Goal: Task Accomplishment & Management: Manage account settings

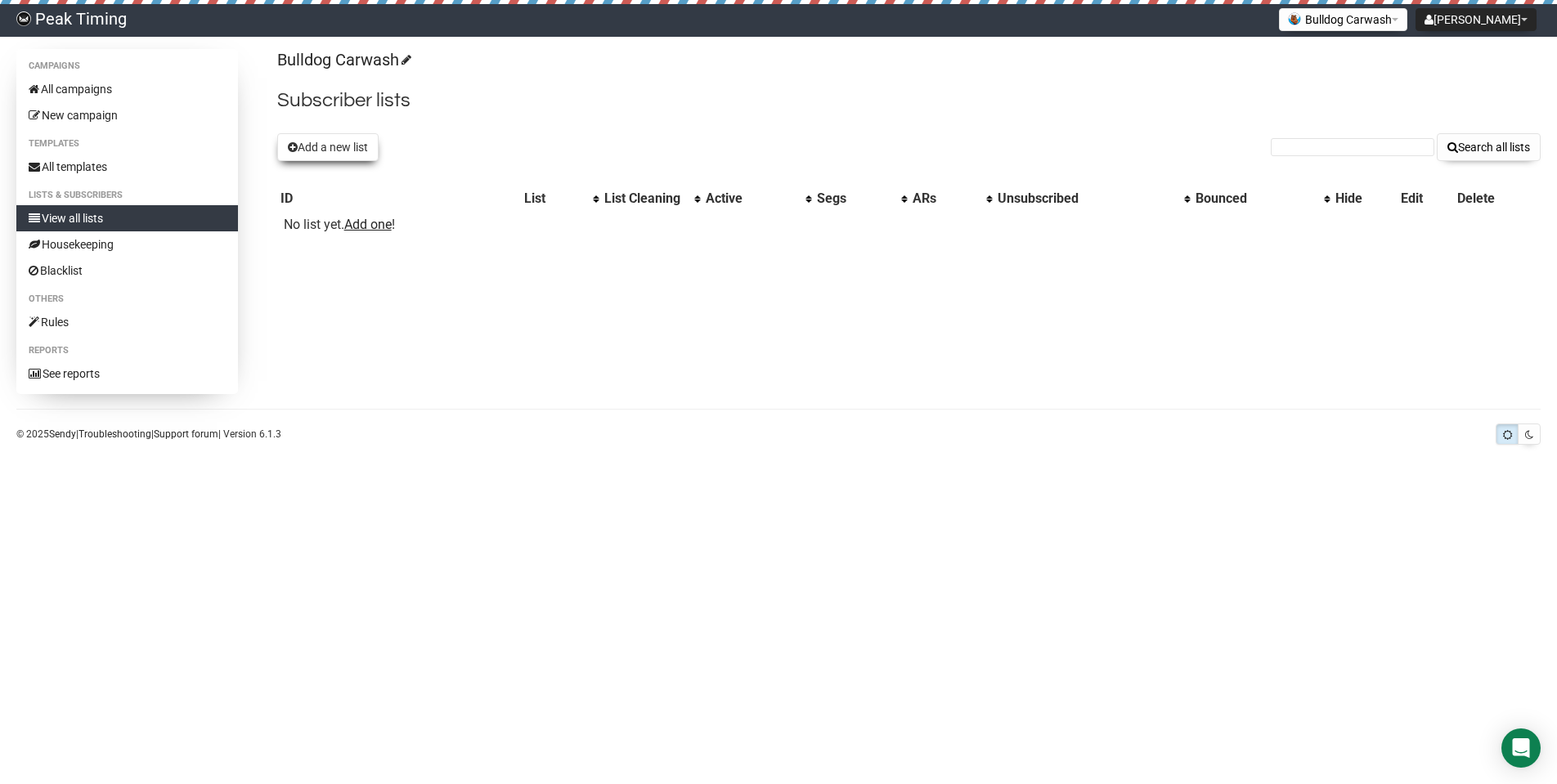
click at [348, 148] on button "Add a new list" at bounding box center [328, 146] width 102 height 28
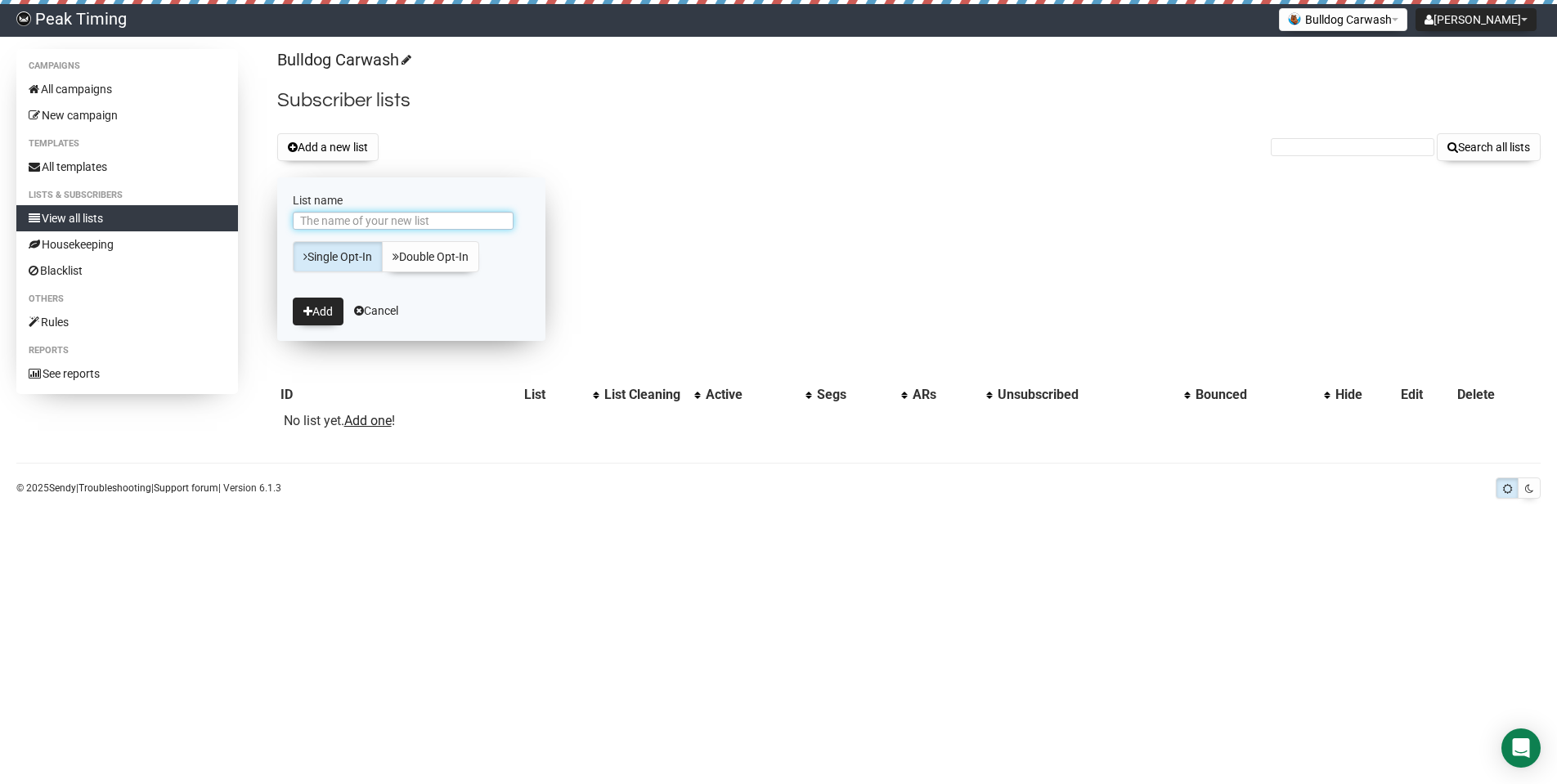
click at [346, 223] on input "List name" at bounding box center [403, 221] width 221 height 18
type input "[GEOGRAPHIC_DATA]"
click at [324, 313] on button "Add" at bounding box center [318, 311] width 50 height 28
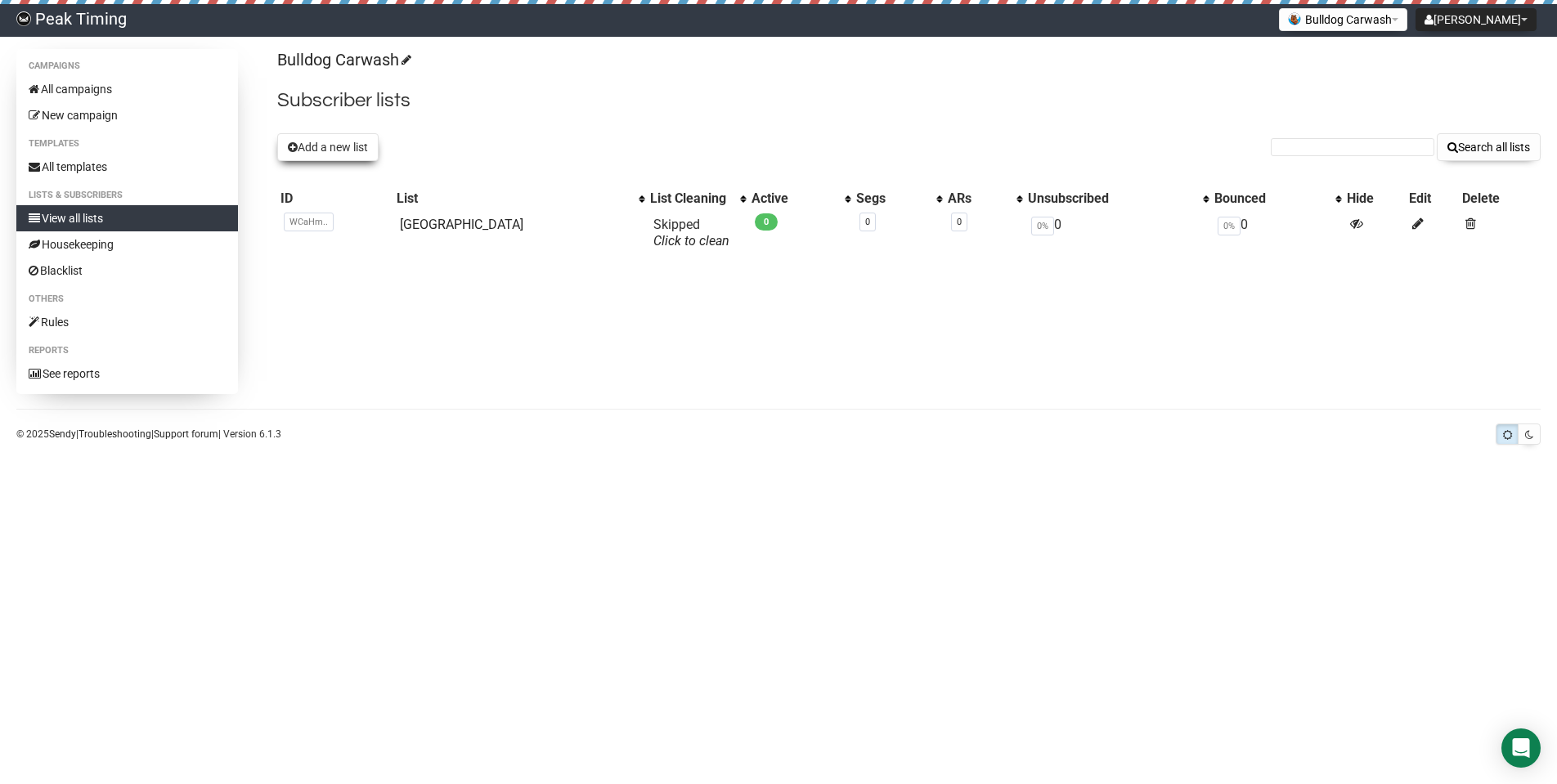
click at [329, 143] on button "Add a new list" at bounding box center [328, 146] width 102 height 28
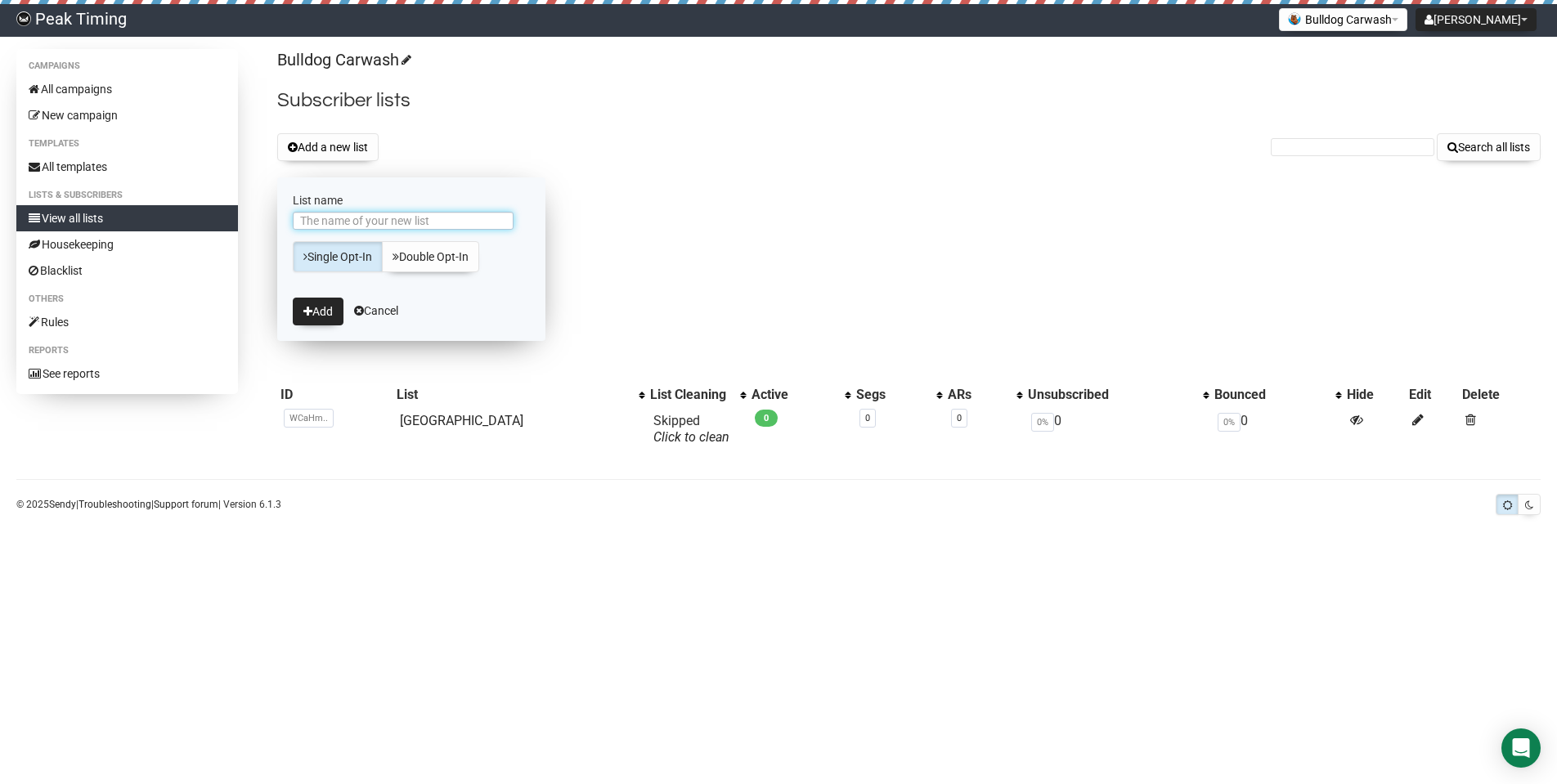
click at [337, 221] on input "List name" at bounding box center [403, 221] width 221 height 18
type input "[GEOGRAPHIC_DATA]"
click at [323, 308] on button "Add" at bounding box center [318, 311] width 50 height 28
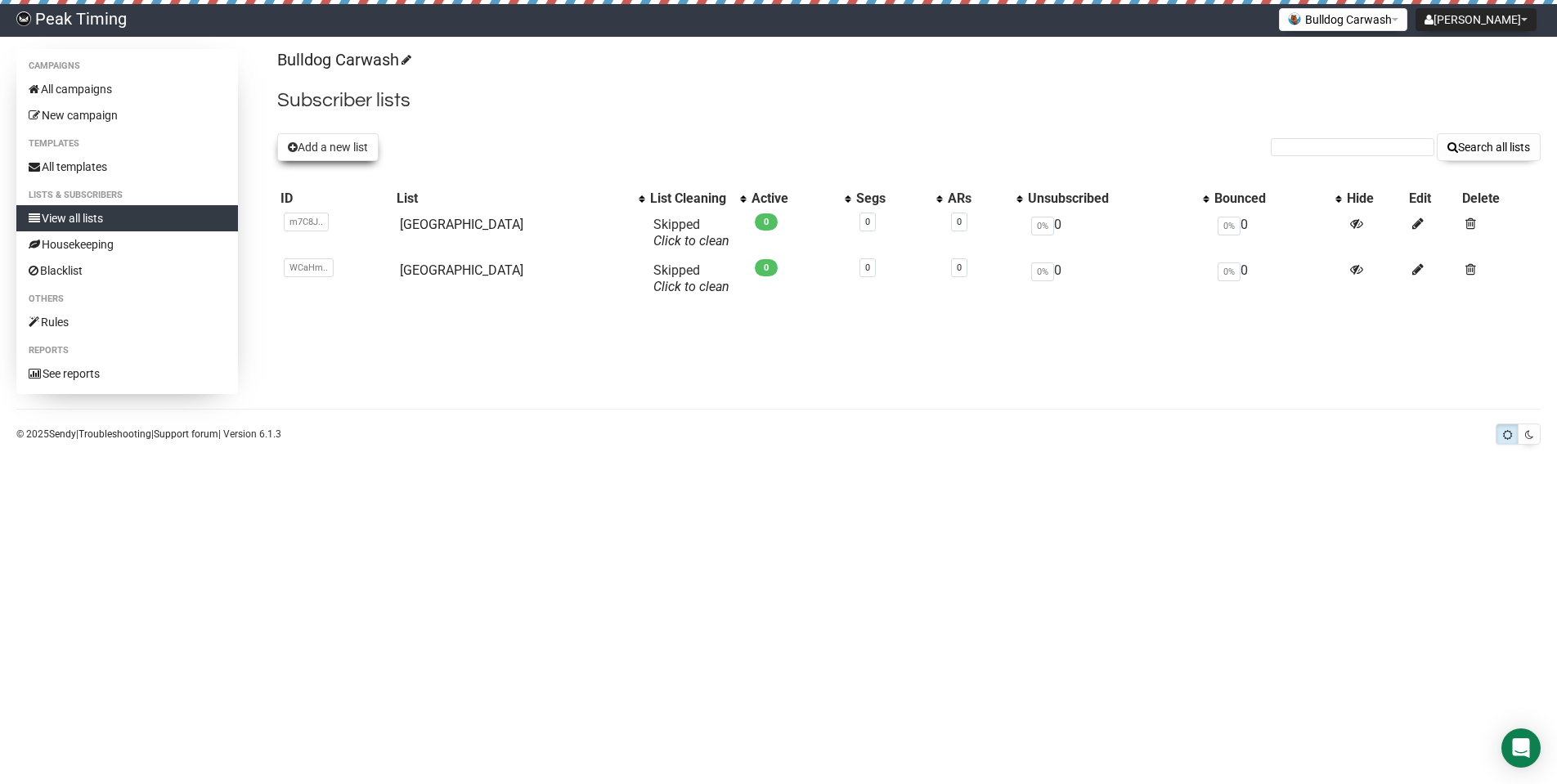
click at [326, 144] on button "Add a new list" at bounding box center [328, 146] width 102 height 28
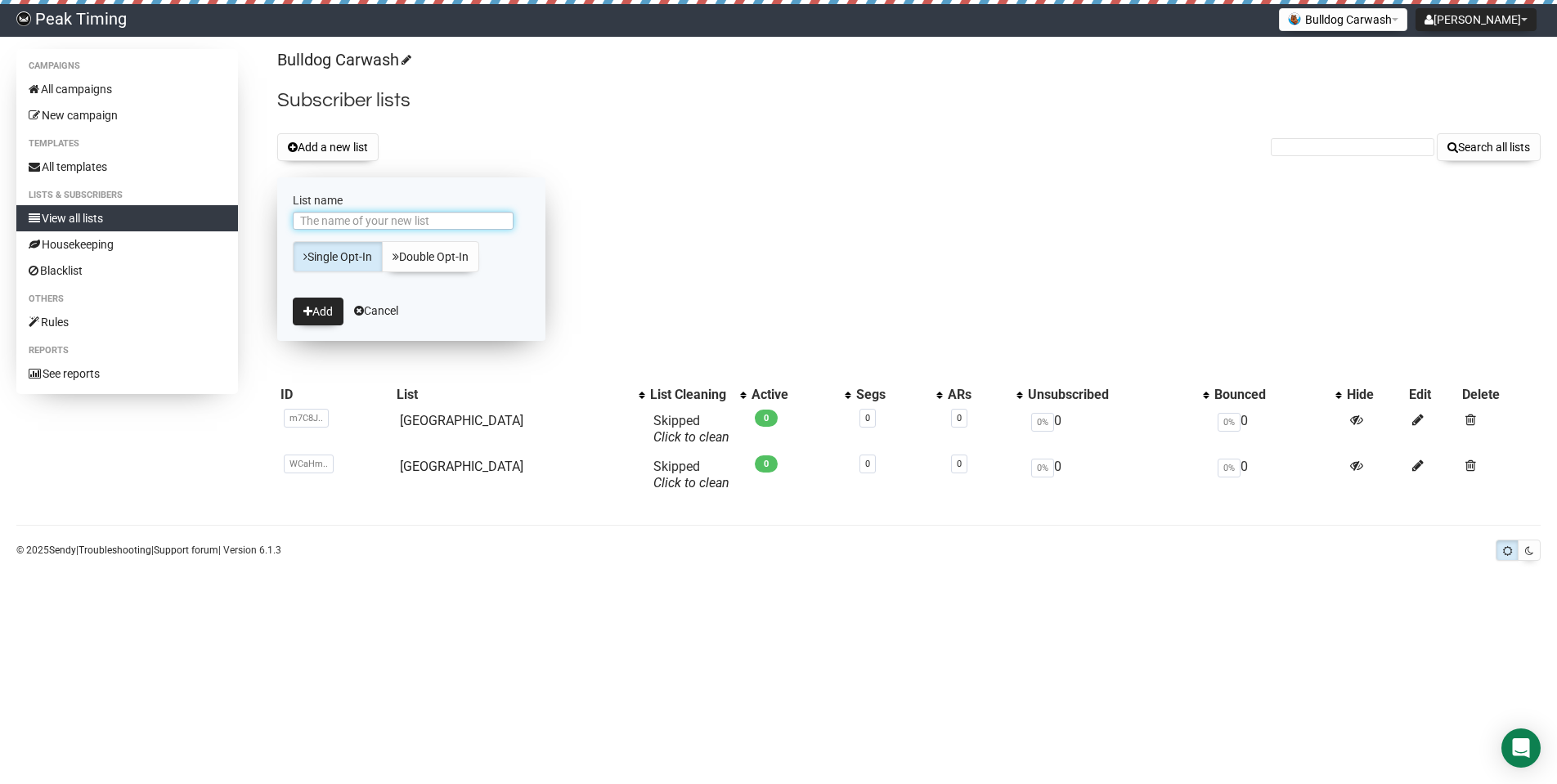
click at [359, 225] on input "List name" at bounding box center [403, 221] width 221 height 18
type input "[GEOGRAPHIC_DATA]"
click at [305, 315] on icon "submit" at bounding box center [308, 311] width 9 height 12
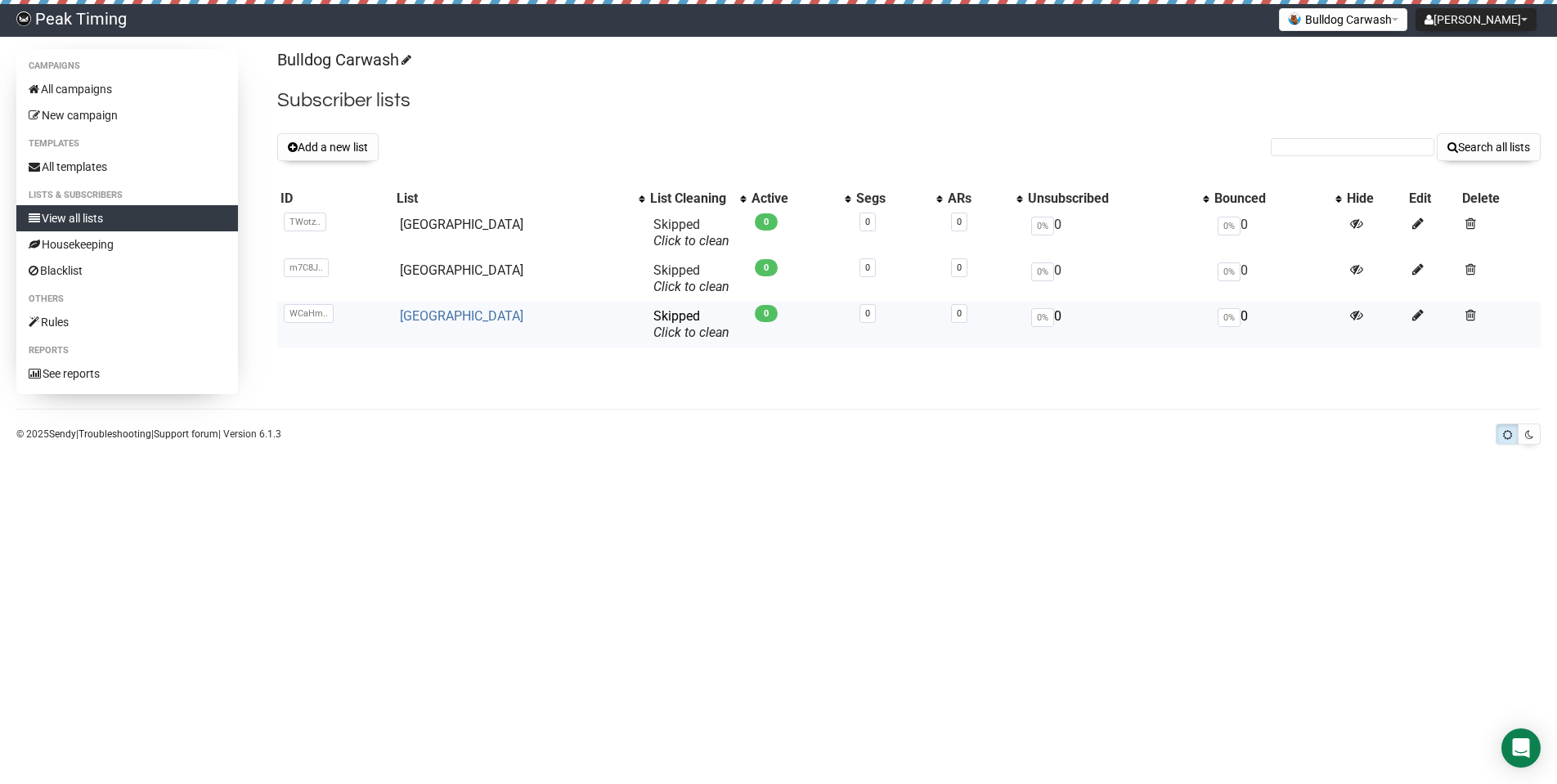
click at [442, 315] on link "[GEOGRAPHIC_DATA]" at bounding box center [461, 315] width 123 height 15
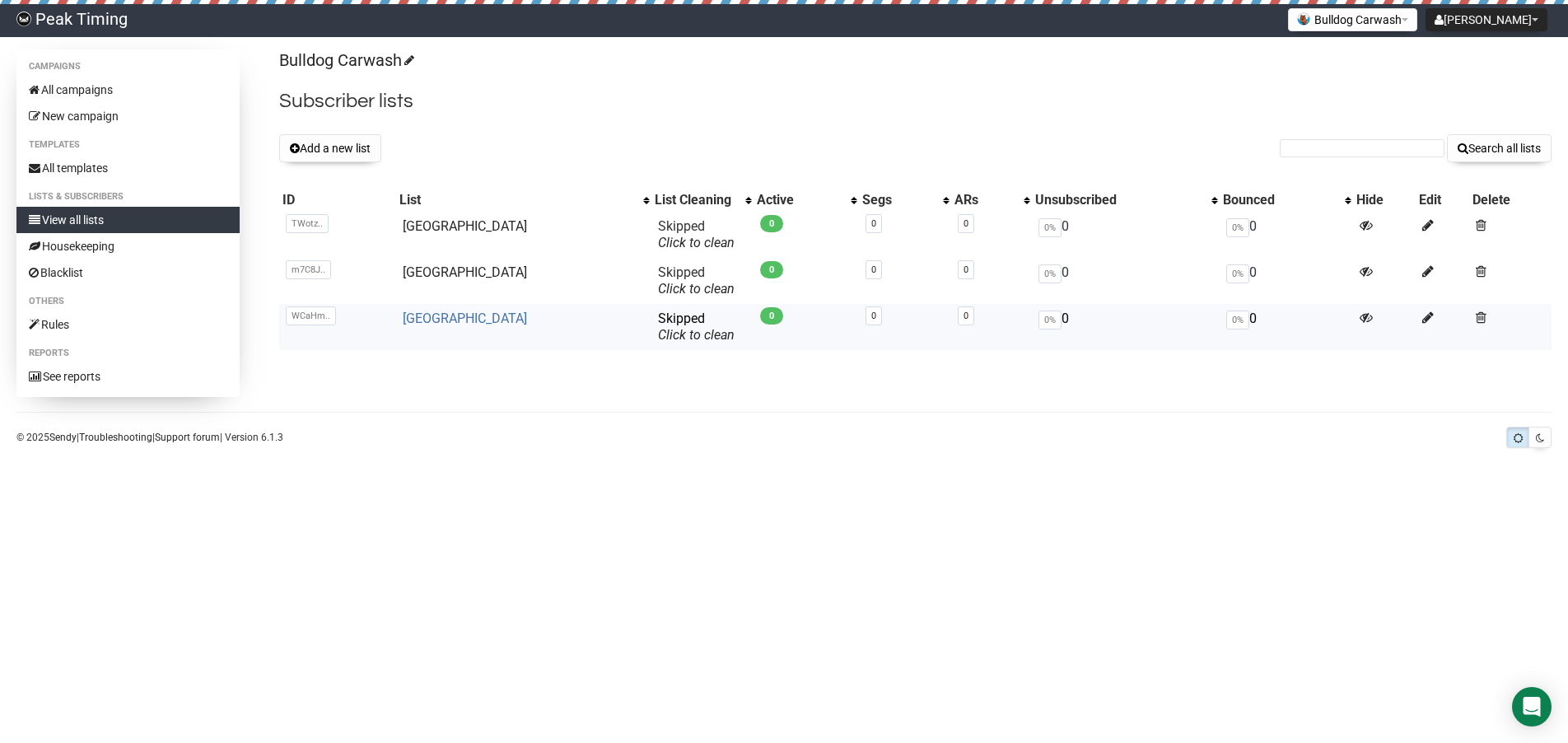
click at [471, 318] on link "[GEOGRAPHIC_DATA]" at bounding box center [464, 318] width 124 height 15
click at [443, 271] on link "[GEOGRAPHIC_DATA]" at bounding box center [464, 271] width 124 height 15
click at [454, 229] on link "[GEOGRAPHIC_DATA]" at bounding box center [464, 225] width 124 height 15
click at [658, 243] on link "Click to clean" at bounding box center [696, 242] width 77 height 15
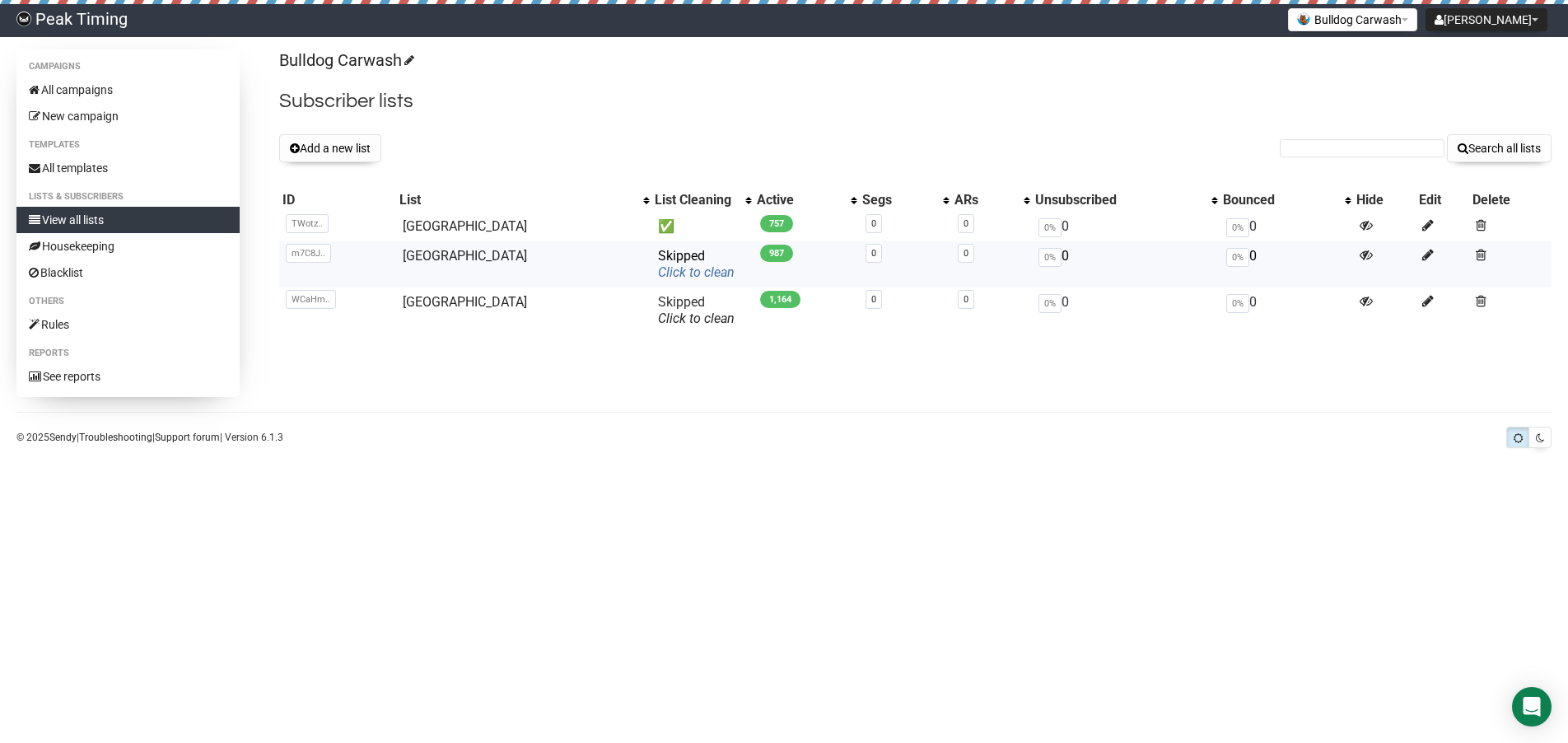
click at [658, 271] on link "Click to clean" at bounding box center [696, 271] width 77 height 15
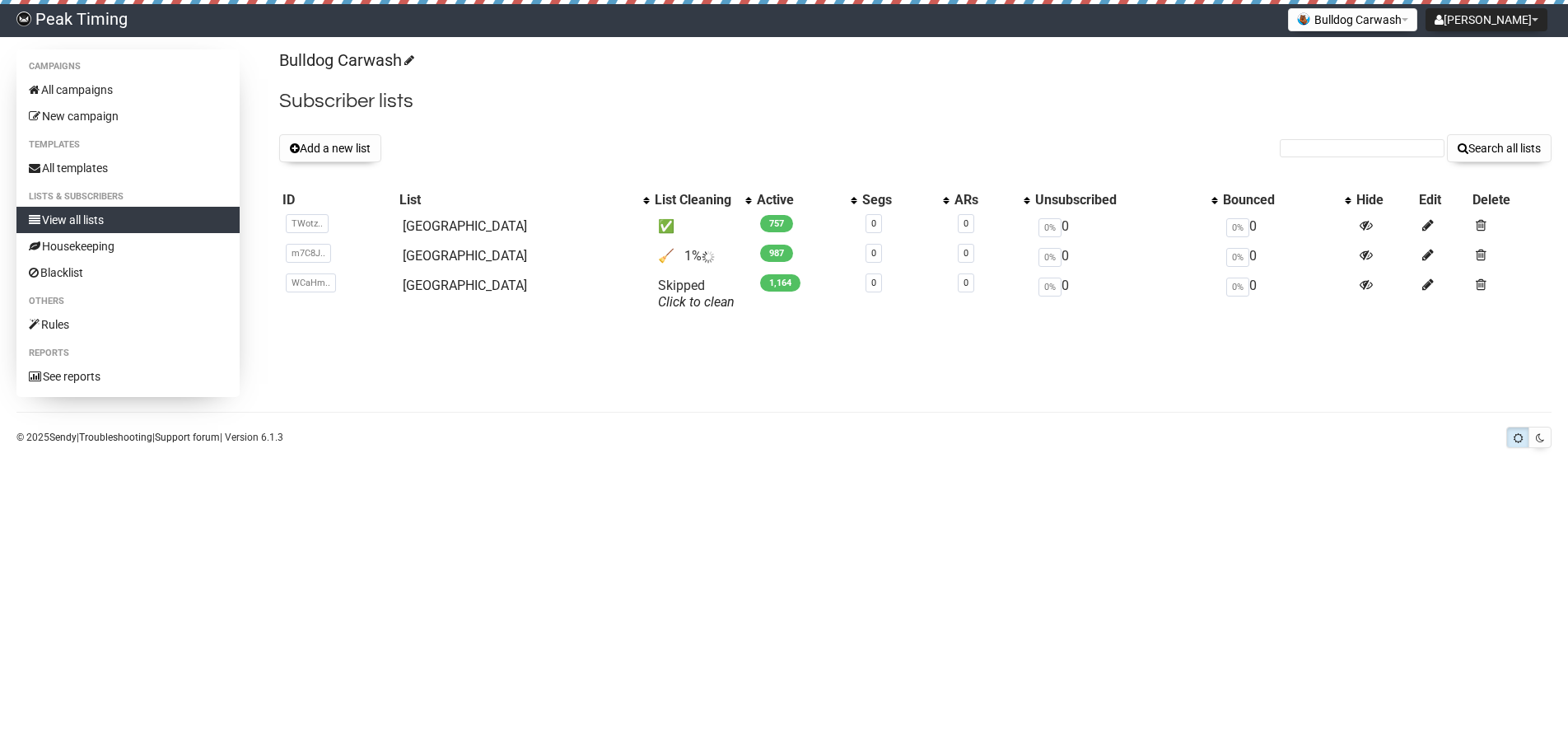
click at [832, 522] on body "Peak Timing Jennifer Law Settings Logout Bulldog Carwash 1 Peak Timing 2. Dedic…" at bounding box center [784, 371] width 1568 height 743
click at [658, 307] on link "Click to clean" at bounding box center [696, 301] width 77 height 15
click at [718, 395] on div "Campaigns All campaigns New campaign Templates All templates Lists & subscriber…" at bounding box center [784, 224] width 1535 height 348
click at [702, 373] on div "Campaigns All campaigns New campaign Templates All templates Lists & subscriber…" at bounding box center [784, 224] width 1535 height 348
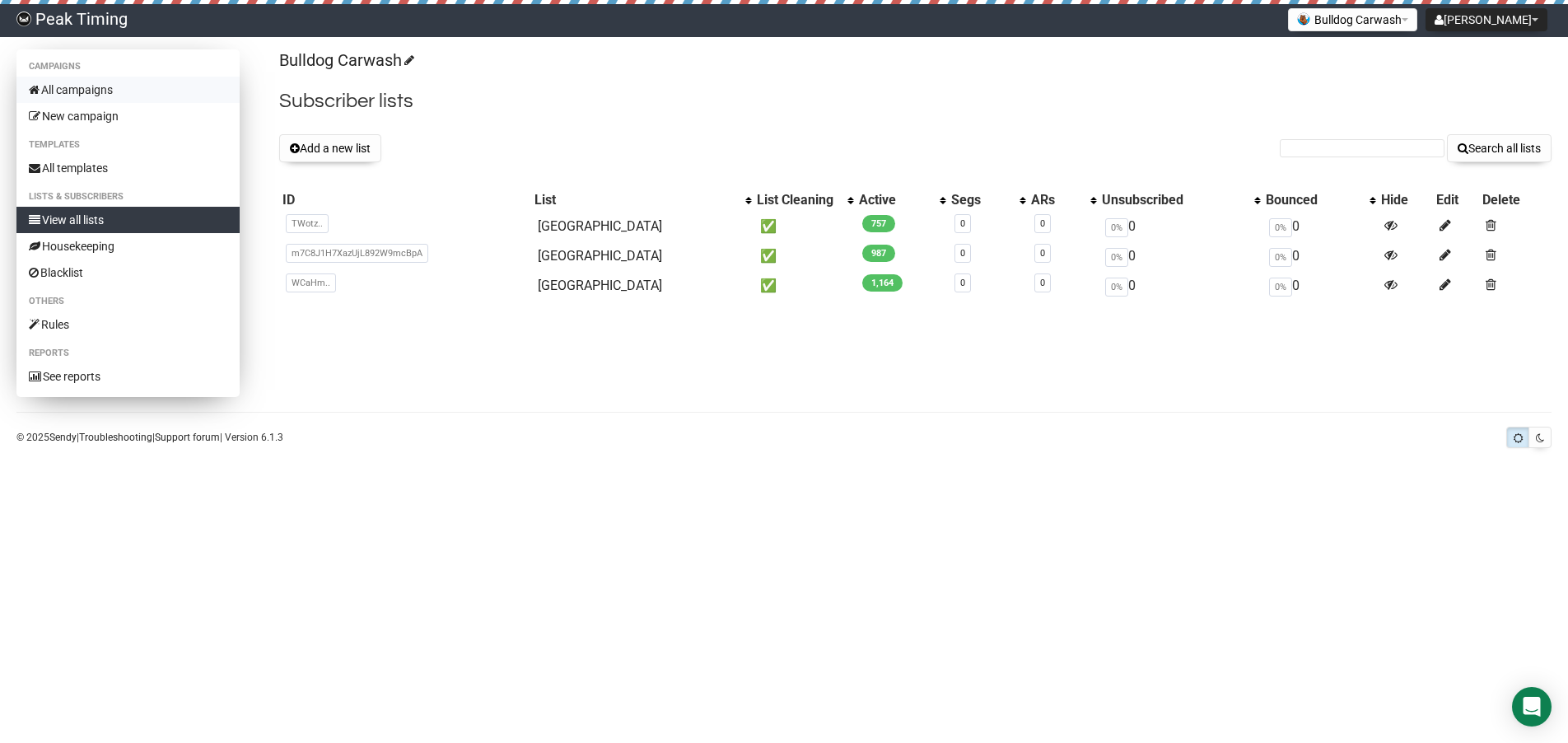
click at [80, 81] on link "All campaigns" at bounding box center [128, 90] width 223 height 26
